Goal: Task Accomplishment & Management: Use online tool/utility

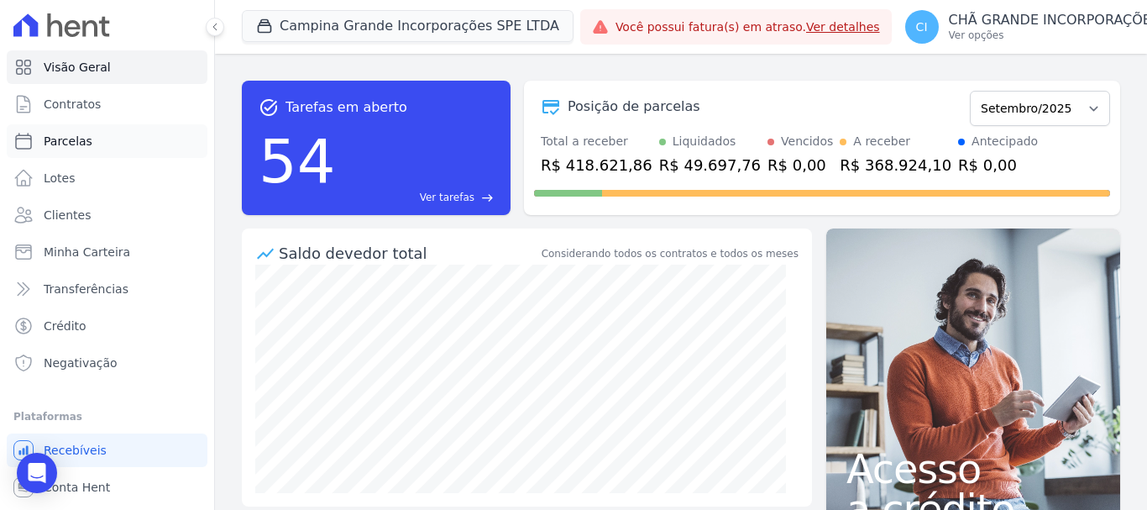
click at [71, 145] on span "Parcelas" at bounding box center [68, 141] width 49 height 17
select select
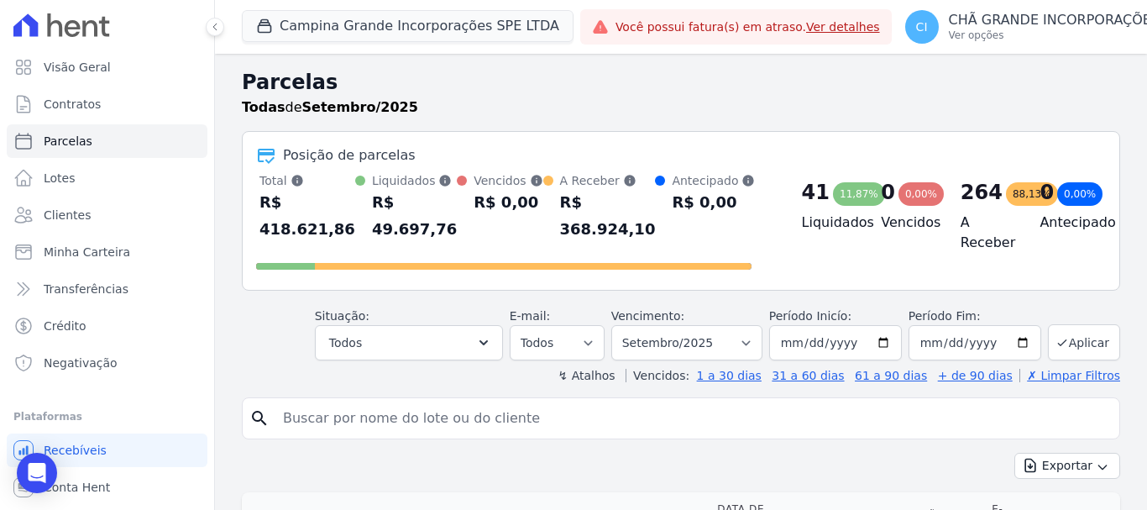
click at [298, 401] on input "search" at bounding box center [692, 418] width 839 height 34
click at [290, 409] on input "search" at bounding box center [692, 418] width 839 height 34
type input "[PERSON_NAME] de [PERSON_NAME]"
select select
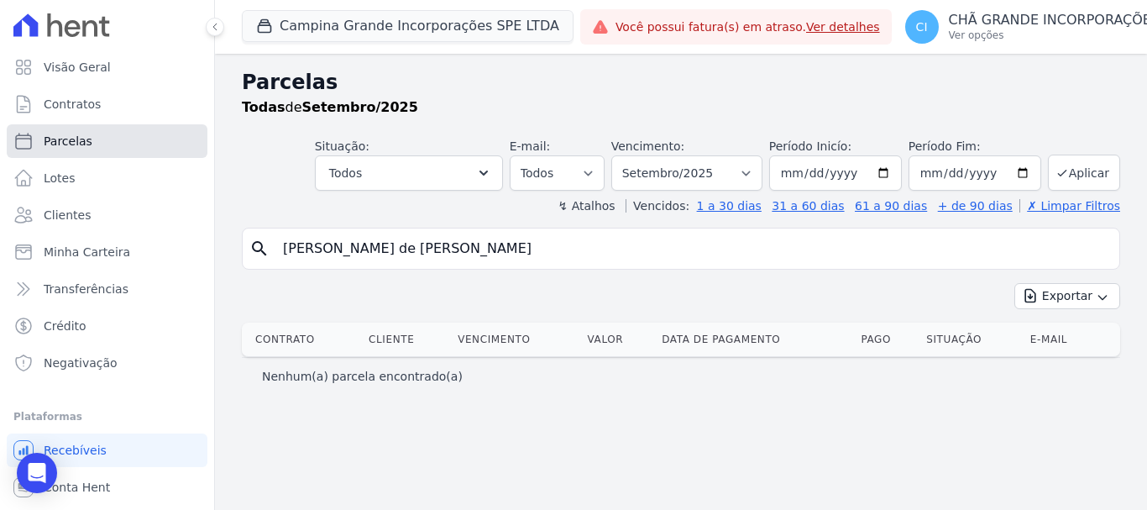
click at [80, 135] on span "Parcelas" at bounding box center [68, 141] width 49 height 17
select select
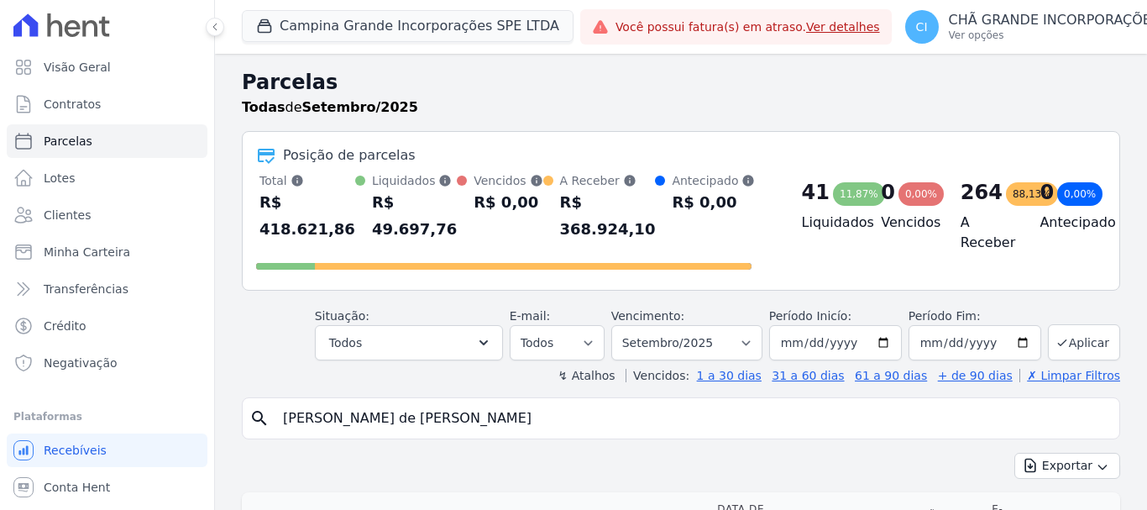
select select
click at [337, 401] on input "search" at bounding box center [692, 418] width 839 height 34
type input "[PERSON_NAME] de [PERSON_NAME]"
select select
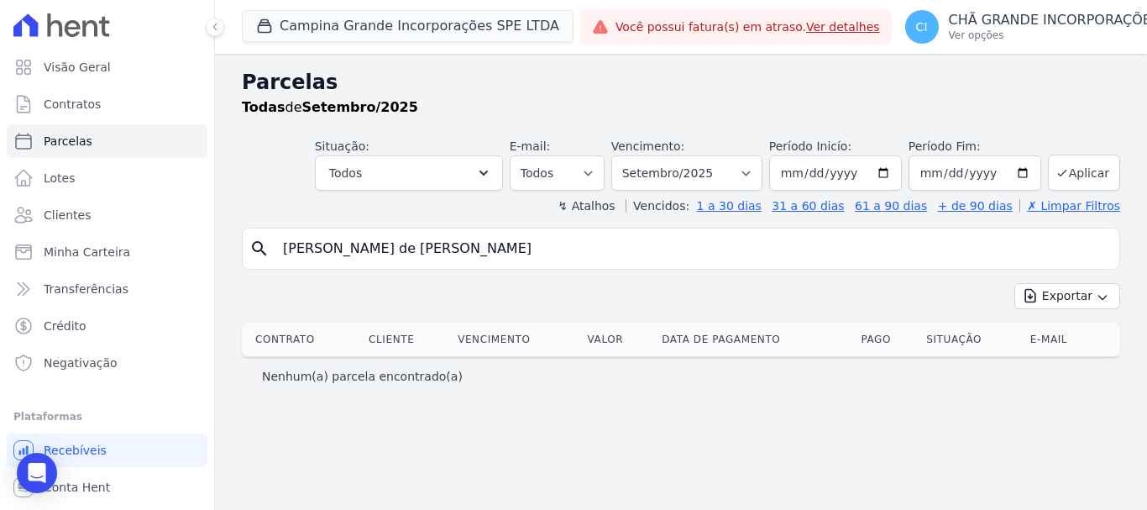
click at [499, 203] on div "↯ Atalhos Vencidos: 1 a 30 dias 31 a 60 dias 61 a 90 dias + de 90 dias ✗ Limpar…" at bounding box center [681, 205] width 878 height 17
